Goal: Task Accomplishment & Management: Manage account settings

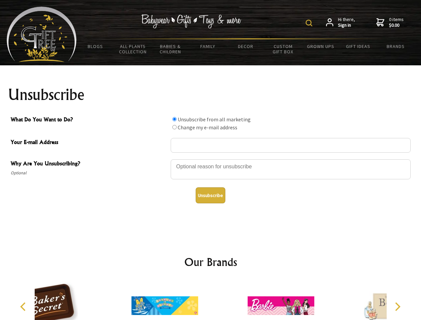
click at [310, 23] on img at bounding box center [308, 23] width 7 height 7
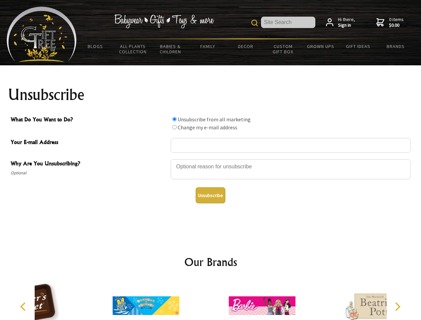
click at [211, 159] on div at bounding box center [291, 170] width 240 height 23
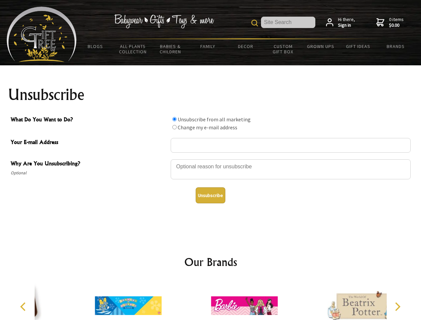
click at [174, 119] on input "What Do You Want to Do?" at bounding box center [174, 119] width 4 height 4
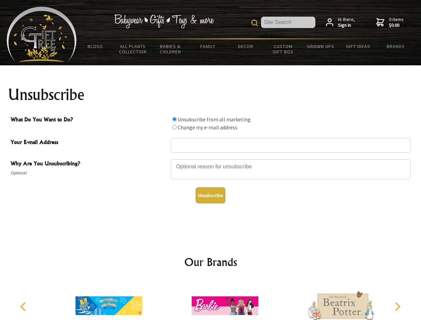
click at [174, 127] on input "What Do You Want to Do?" at bounding box center [174, 127] width 4 height 4
radio input "true"
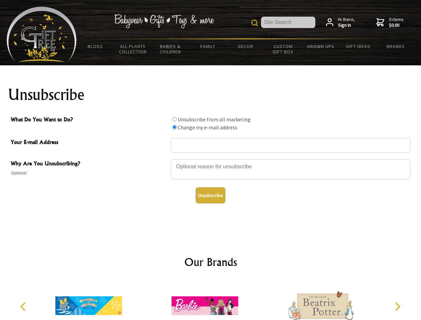
click at [210, 195] on button "Unsubscribe" at bounding box center [211, 195] width 30 height 16
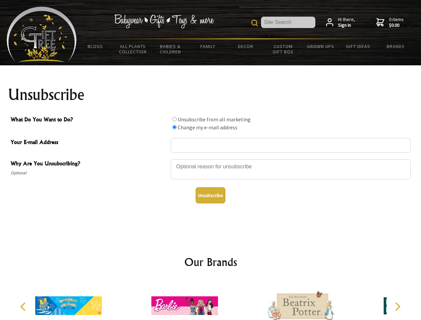
click at [211, 300] on img at bounding box center [184, 305] width 67 height 50
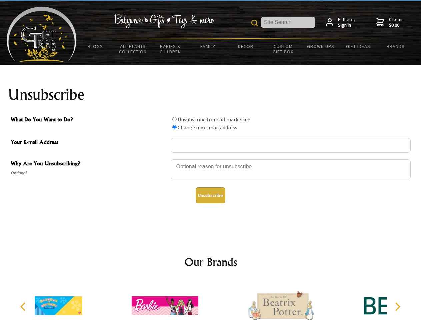
click at [24, 306] on icon "Previous" at bounding box center [23, 306] width 9 height 9
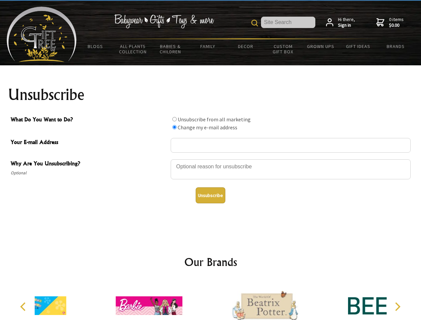
click at [397, 306] on icon "Next" at bounding box center [396, 306] width 9 height 9
